Goal: Find specific page/section: Find specific page/section

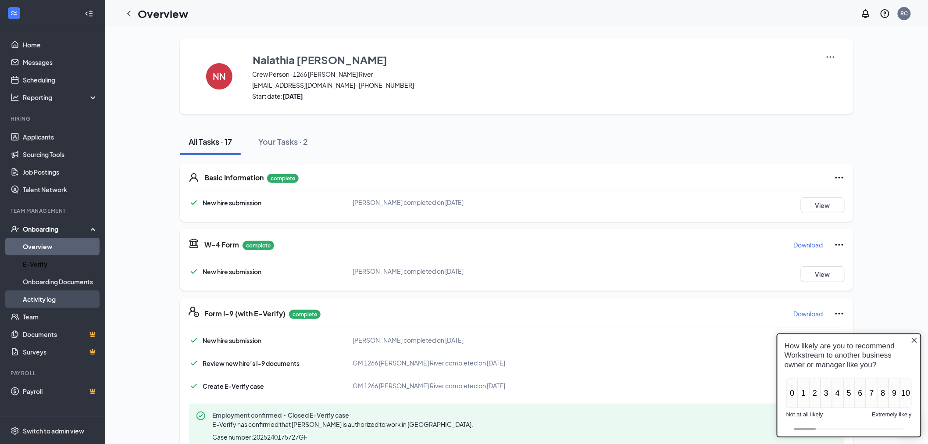
scroll to position [90, 0]
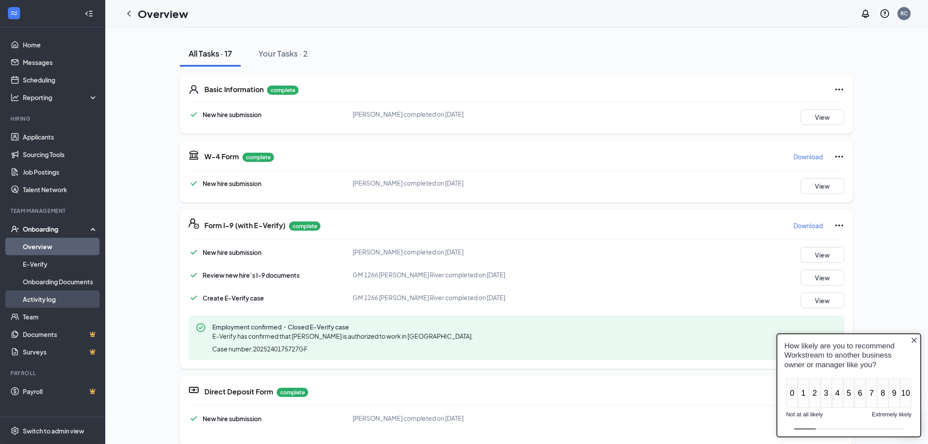
click at [58, 295] on link "Activity log" at bounding box center [60, 299] width 75 height 18
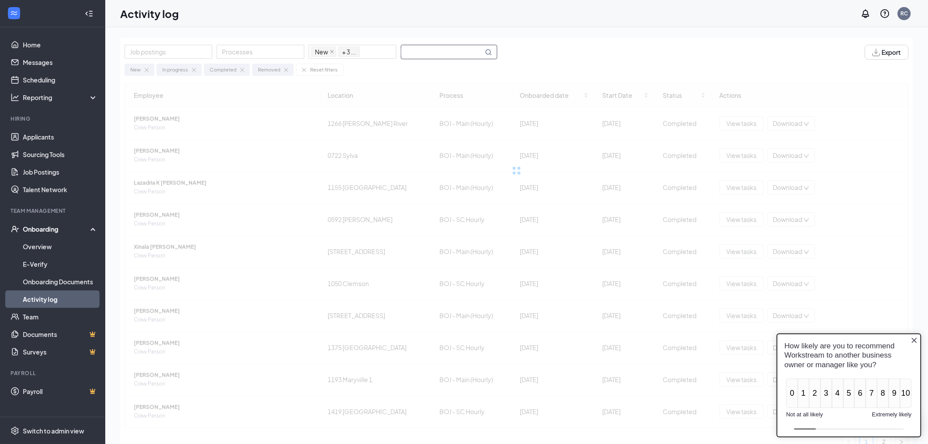
click at [458, 51] on input "text" at bounding box center [442, 52] width 82 height 14
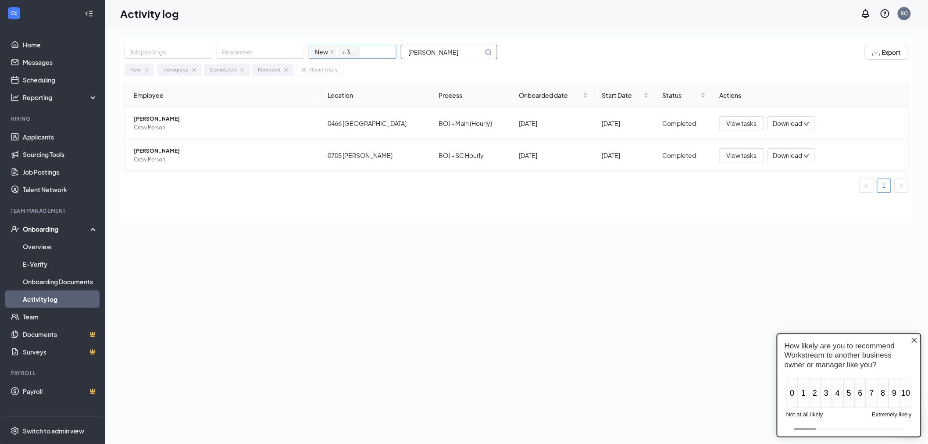
drag, startPoint x: 428, startPoint y: 54, endPoint x: 339, endPoint y: 46, distance: 89.5
click at [339, 46] on div "Job postings Processes New In progress Completed Removed + 3 ... [PERSON_NAME]" at bounding box center [316, 52] width 382 height 15
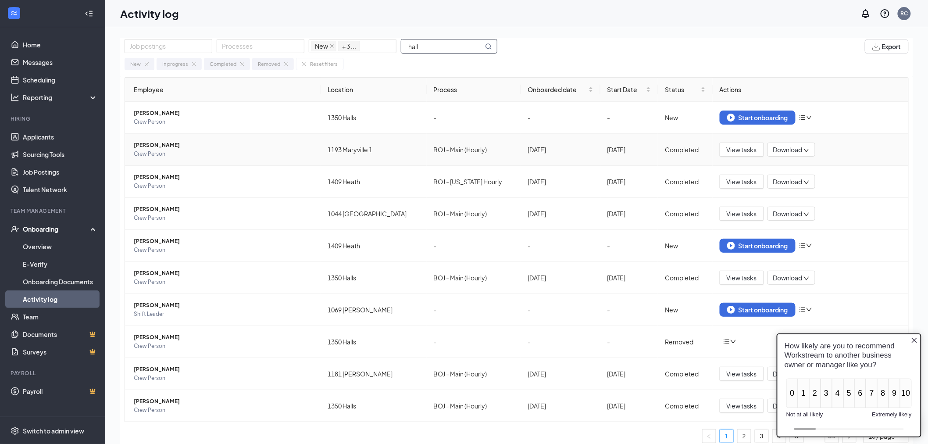
scroll to position [7, 0]
click at [913, 338] on icon "Close button" at bounding box center [914, 339] width 5 height 5
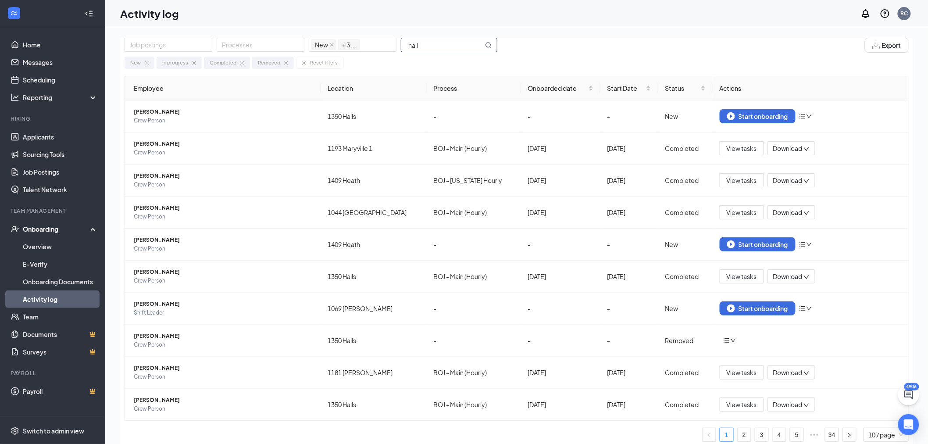
scroll to position [0, 0]
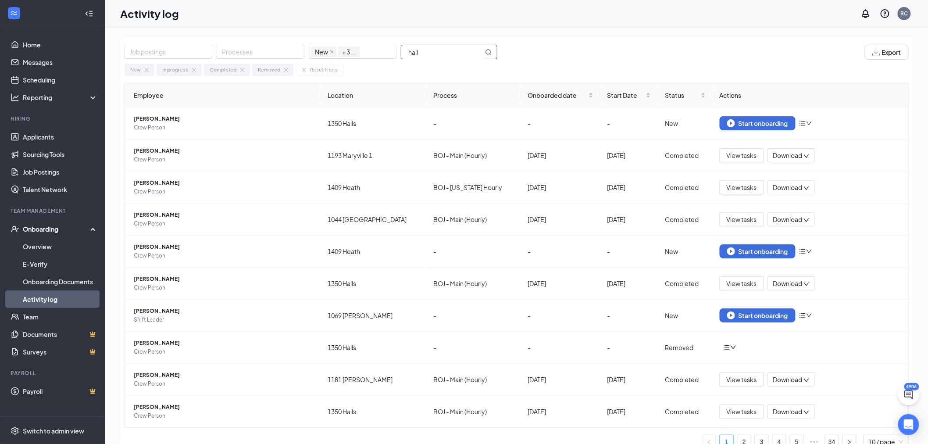
drag, startPoint x: 354, startPoint y: 36, endPoint x: 241, endPoint y: 29, distance: 113.4
click at [242, 29] on div "Job postings Processes New In progress Completed Removed + 3 ... hall Export Ne…" at bounding box center [516, 255] width 823 height 456
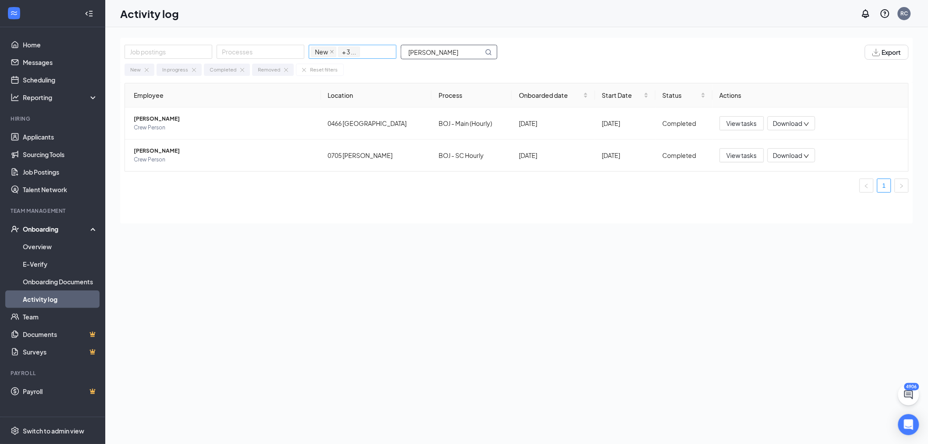
drag, startPoint x: 455, startPoint y: 54, endPoint x: 347, endPoint y: 50, distance: 107.6
click at [347, 50] on div "Job postings Processes New In progress Completed Removed + 3 ... [PERSON_NAME]" at bounding box center [316, 52] width 382 height 15
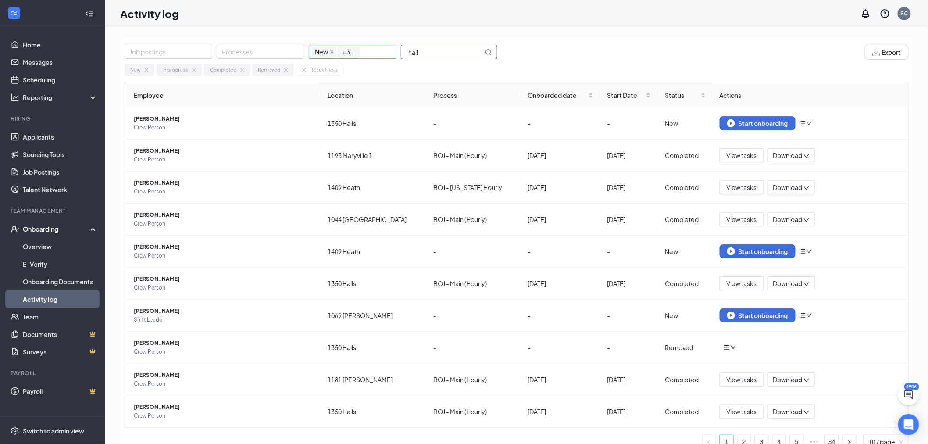
drag, startPoint x: 444, startPoint y: 46, endPoint x: 329, endPoint y: 45, distance: 115.4
click at [329, 45] on div "Job postings Processes New In progress Completed Removed + 3 ... hall" at bounding box center [316, 52] width 382 height 15
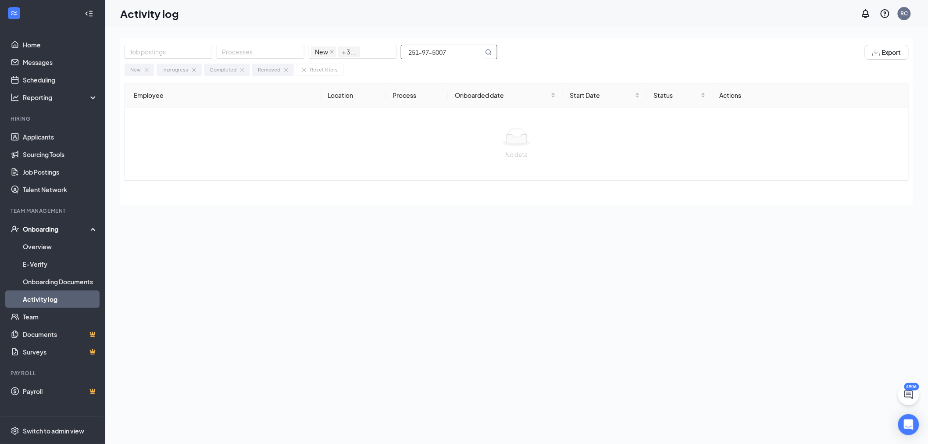
click at [433, 52] on input "251-97-5007" at bounding box center [442, 52] width 82 height 14
click at [421, 50] on input "251-975007" at bounding box center [442, 52] width 82 height 14
type input "251975007"
drag, startPoint x: 474, startPoint y: 50, endPoint x: 365, endPoint y: 45, distance: 108.9
click at [365, 45] on div "Job postings Processes New In progress Completed Removed + 3 ... 251975007" at bounding box center [316, 52] width 382 height 15
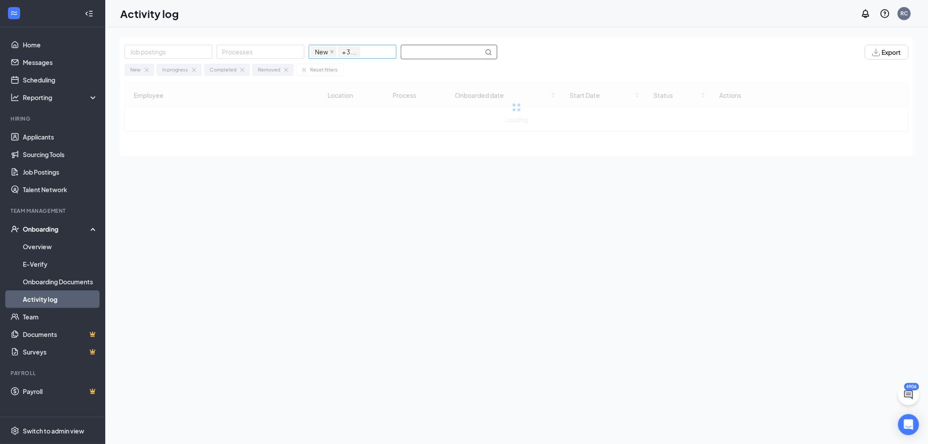
click at [384, 56] on div "New In progress Completed Removed + 3 ..." at bounding box center [352, 52] width 83 height 12
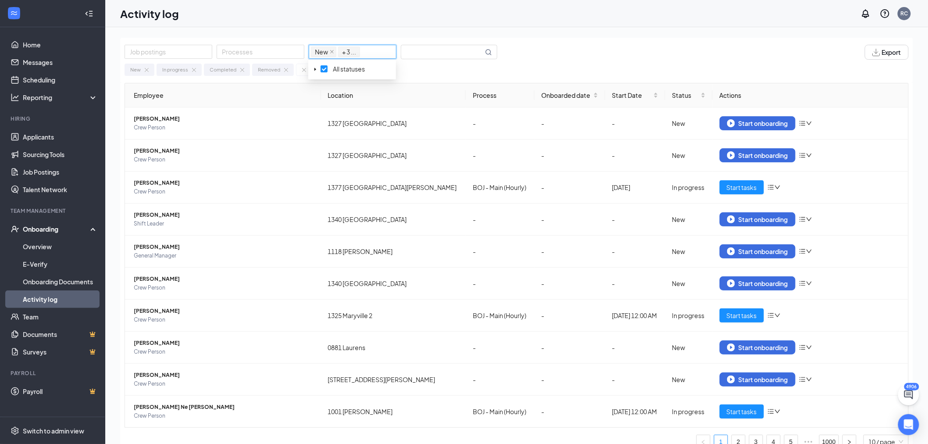
click at [430, 28] on div "Job postings Processes New In progress Completed Removed + 3 ... Export New In …" at bounding box center [516, 255] width 823 height 456
click at [431, 54] on input "text" at bounding box center [442, 52] width 82 height 14
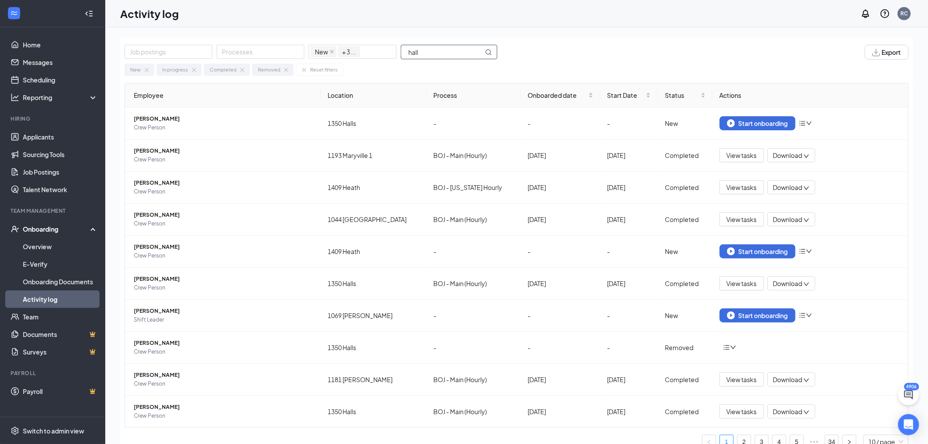
type input "hall"
